Goal: Check status: Check status

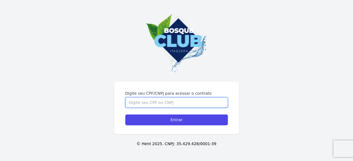
click at [201, 101] on input "Digite seu CPF/CNPJ para acessar o contrato" at bounding box center [176, 103] width 103 height 11
type input "5"
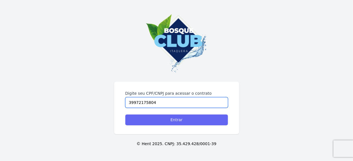
type input "39972175804"
click at [186, 123] on input "Entrar" at bounding box center [176, 120] width 103 height 11
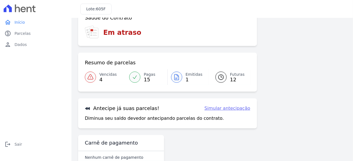
scroll to position [39, 0]
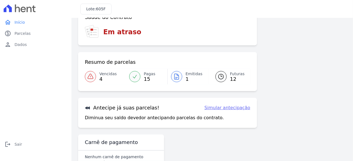
click at [95, 80] on div at bounding box center [90, 76] width 11 height 11
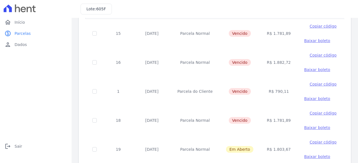
scroll to position [57, 0]
